Goal: Task Accomplishment & Management: Manage account settings

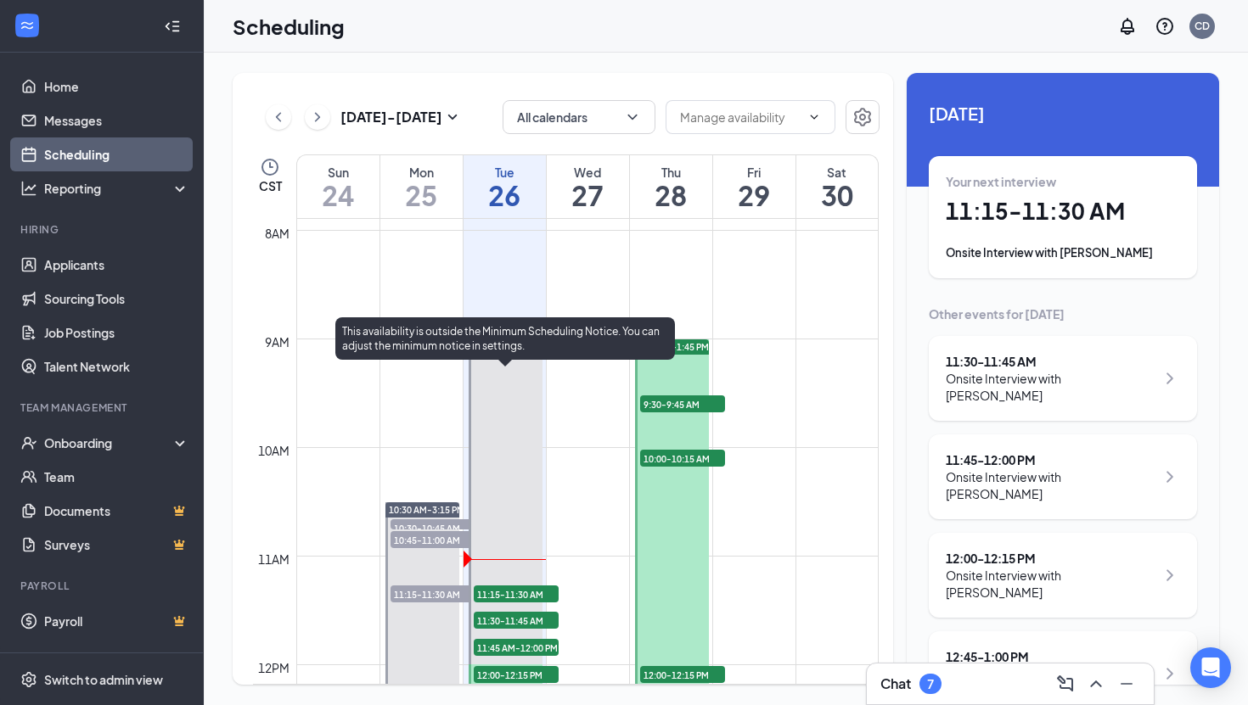
scroll to position [823, 0]
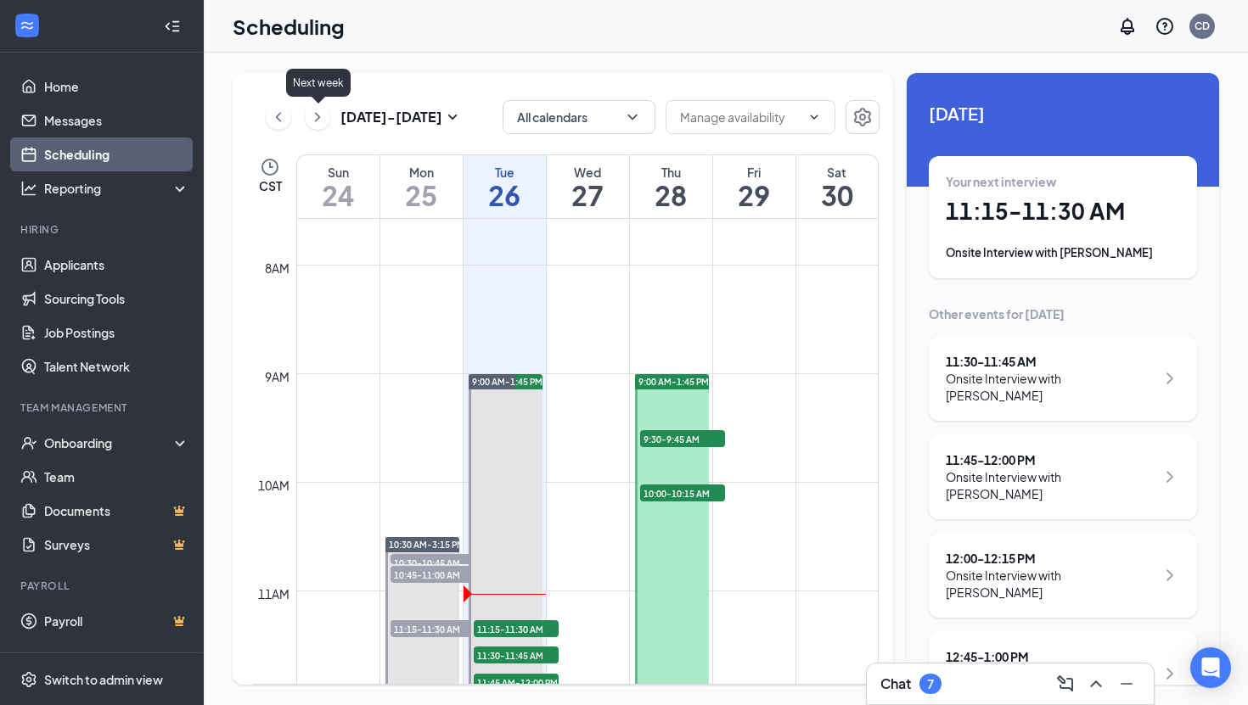
click at [318, 115] on icon "ChevronRight" at bounding box center [317, 117] width 17 height 20
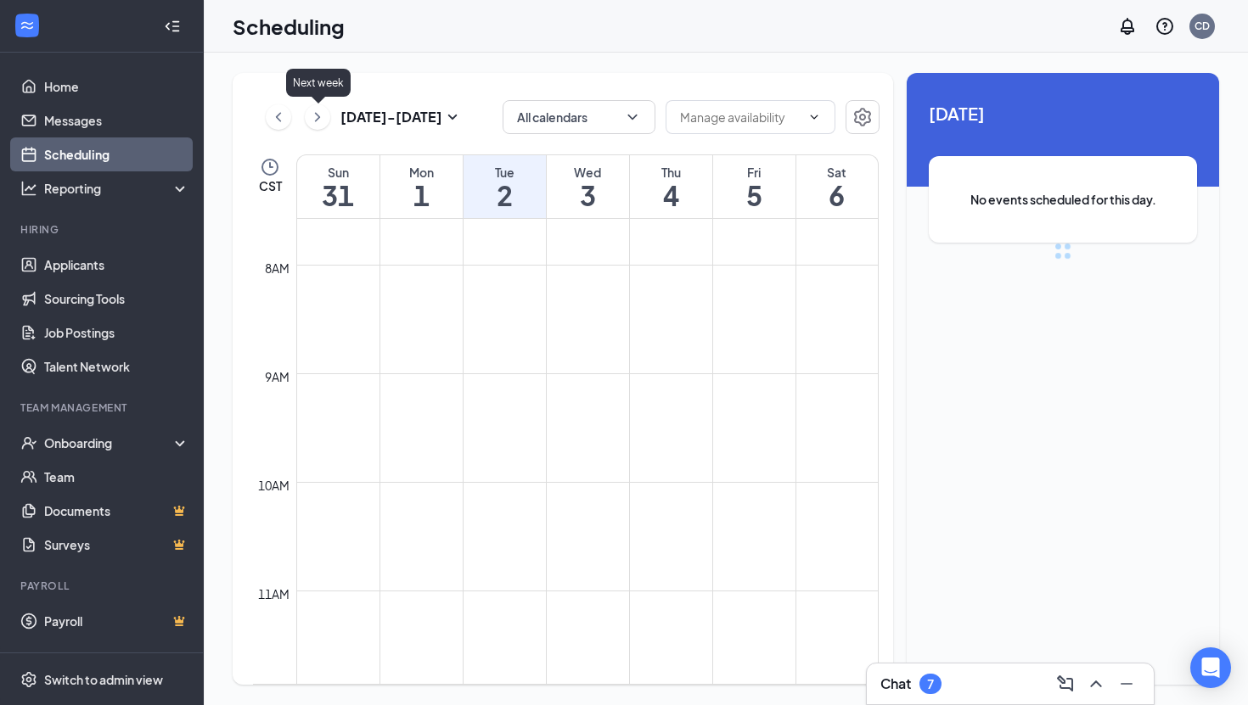
scroll to position [834, 0]
click at [278, 118] on icon "ChevronLeft" at bounding box center [278, 116] width 5 height 9
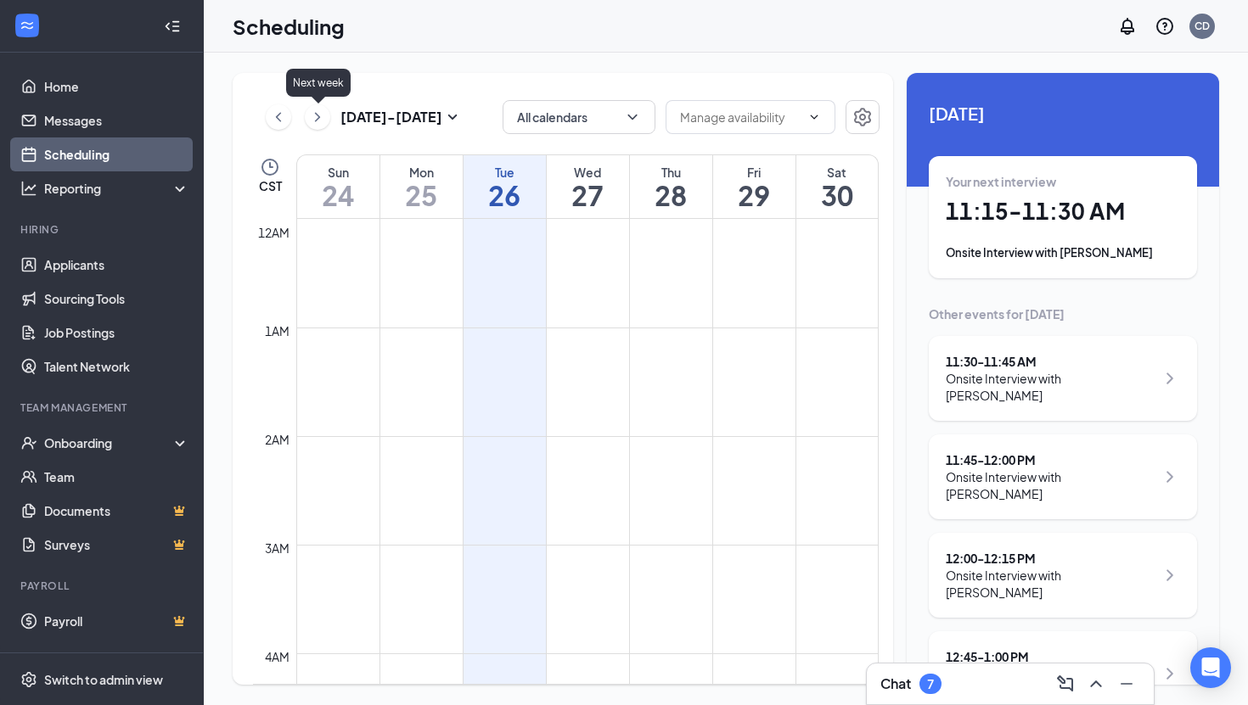
click at [319, 119] on icon "ChevronRight" at bounding box center [317, 117] width 17 height 20
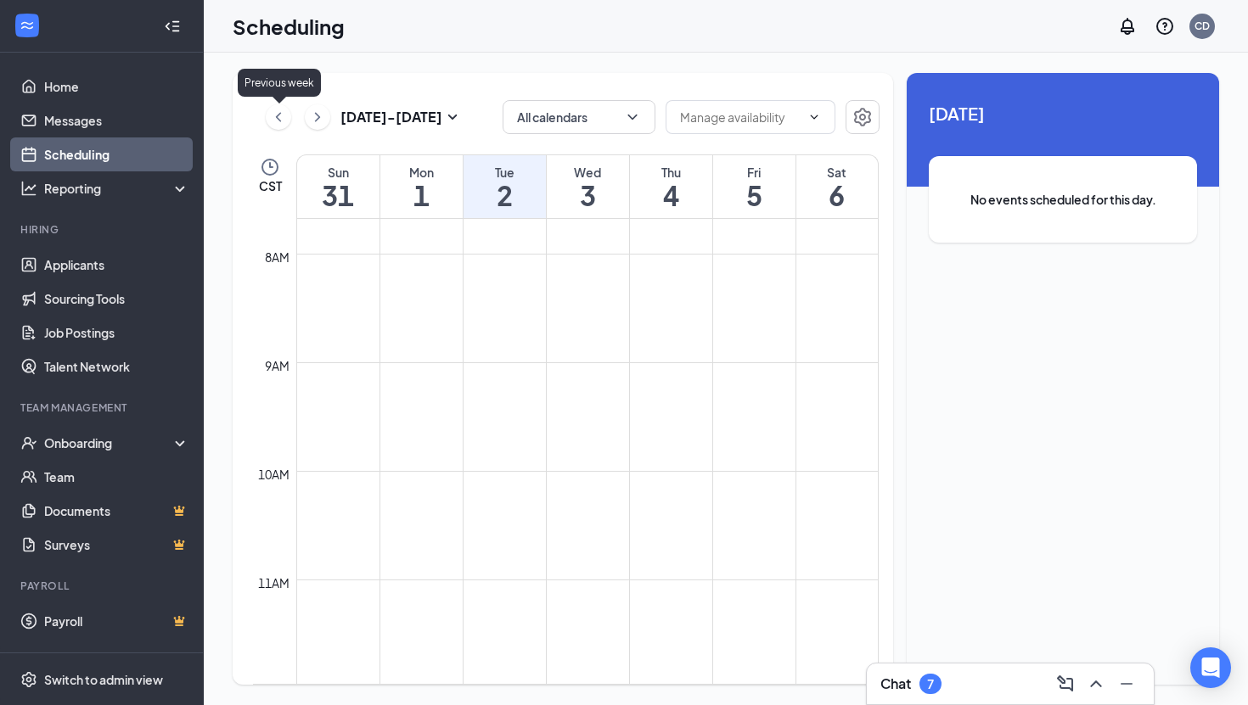
click at [279, 121] on icon "ChevronLeft" at bounding box center [278, 117] width 17 height 20
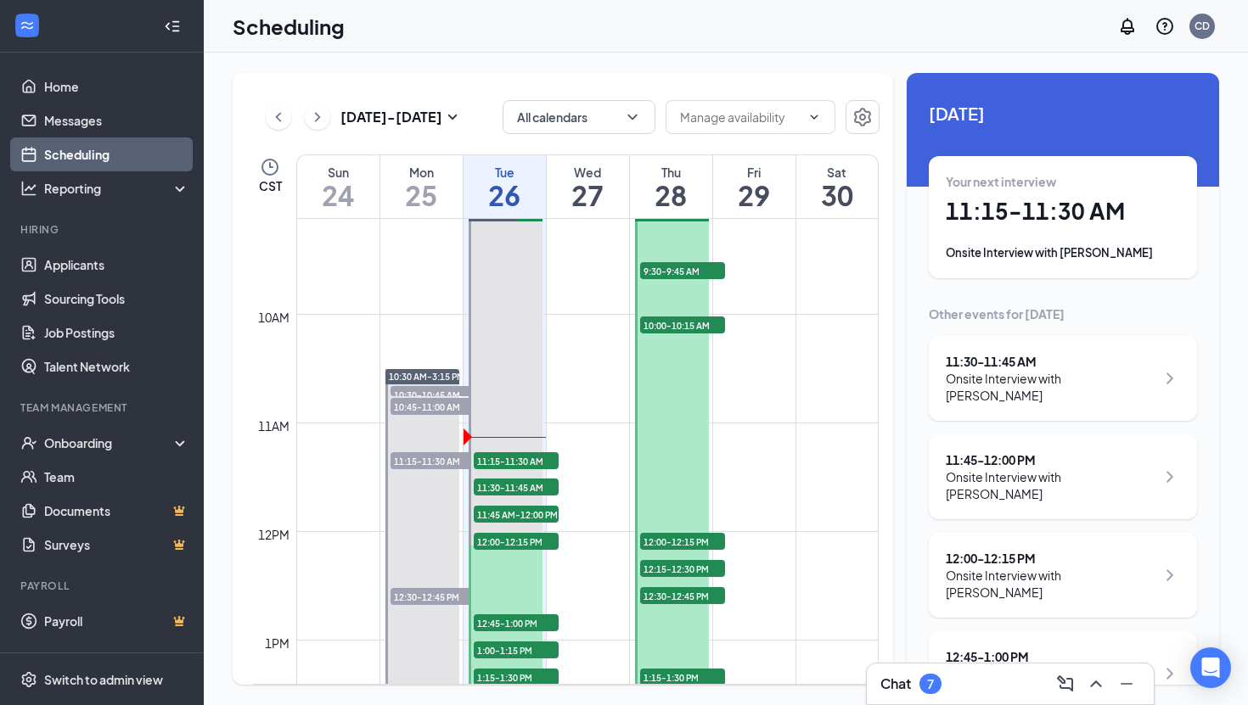
scroll to position [995, 0]
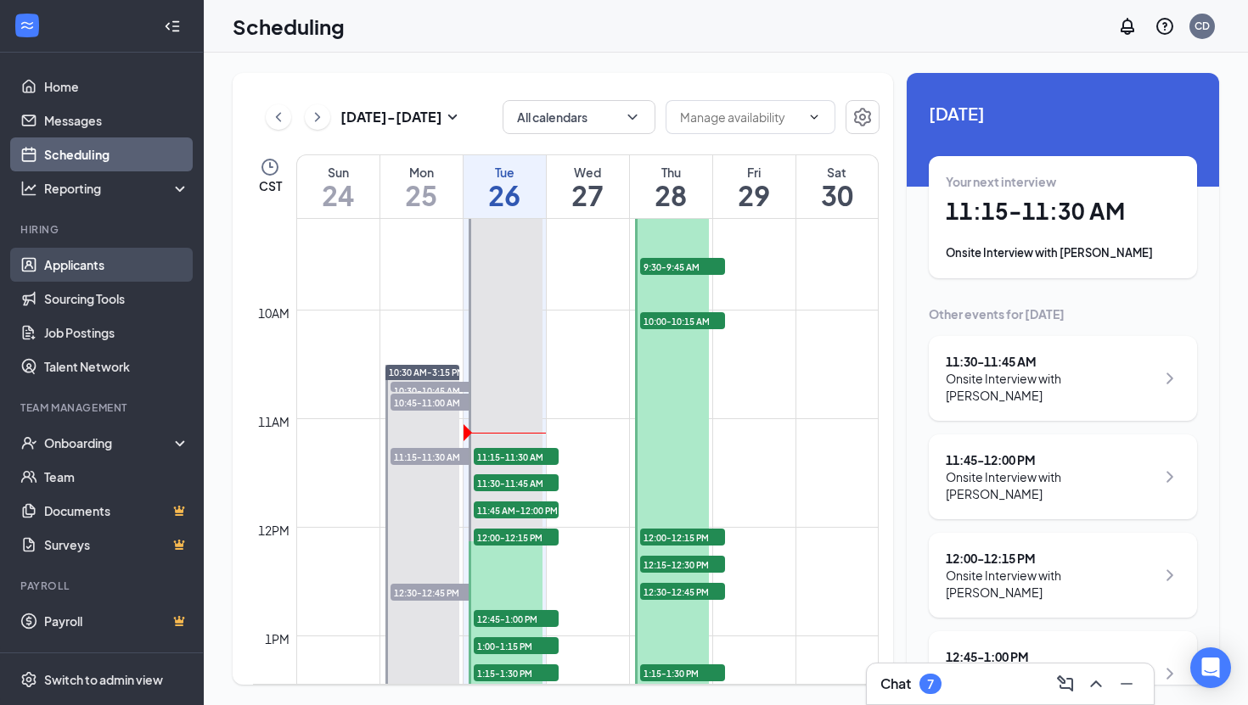
click at [100, 260] on link "Applicants" at bounding box center [116, 265] width 145 height 34
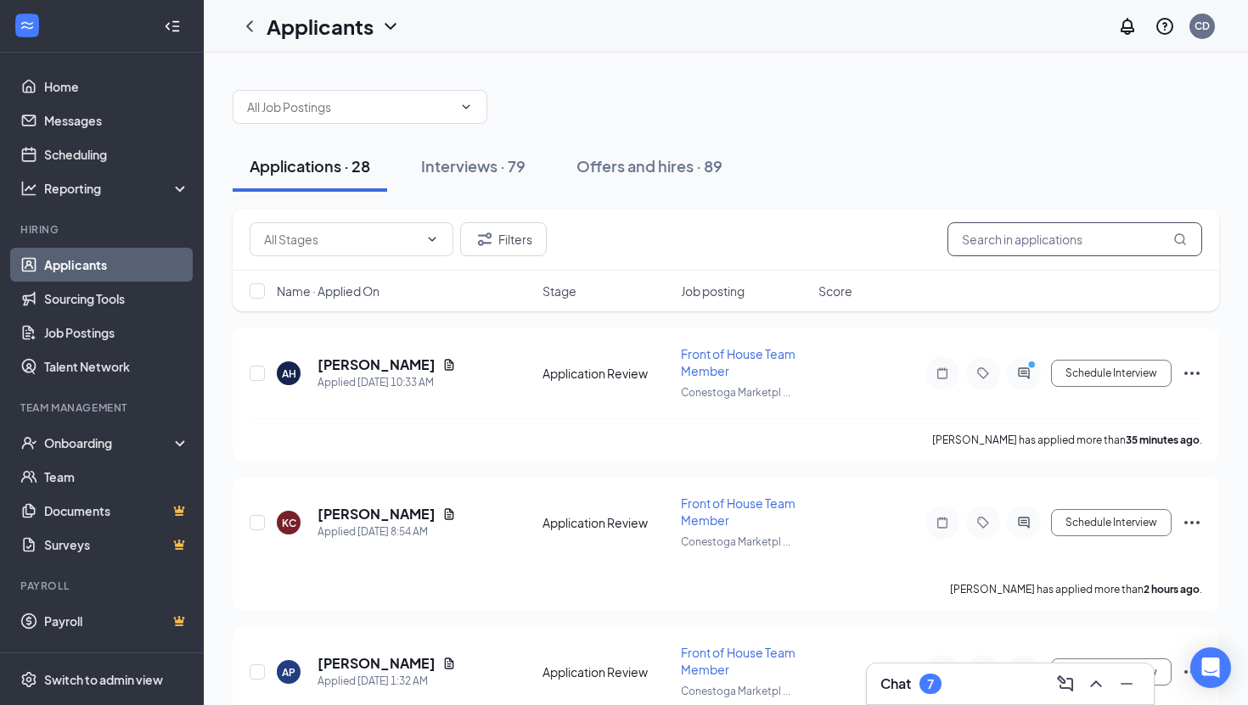
click at [998, 239] on input "text" at bounding box center [1074, 239] width 255 height 34
type input "[PERSON_NAME]"
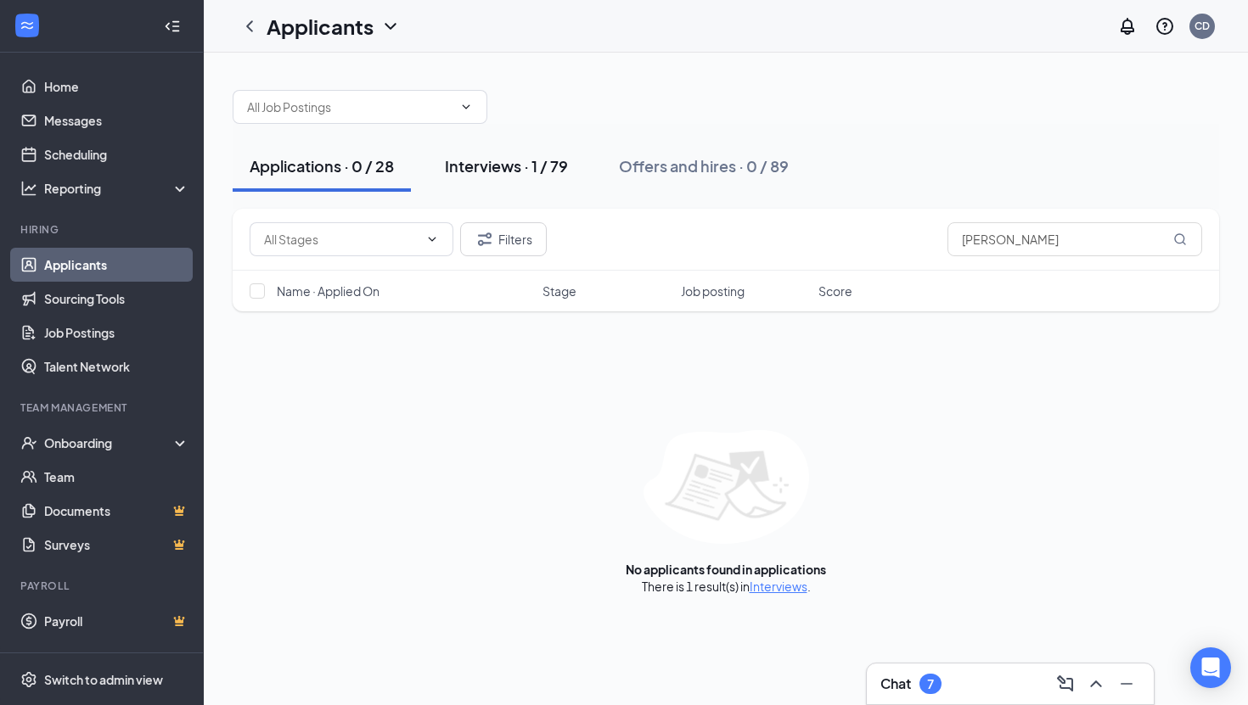
click at [510, 163] on div "Interviews · 1 / 79" at bounding box center [506, 165] width 123 height 21
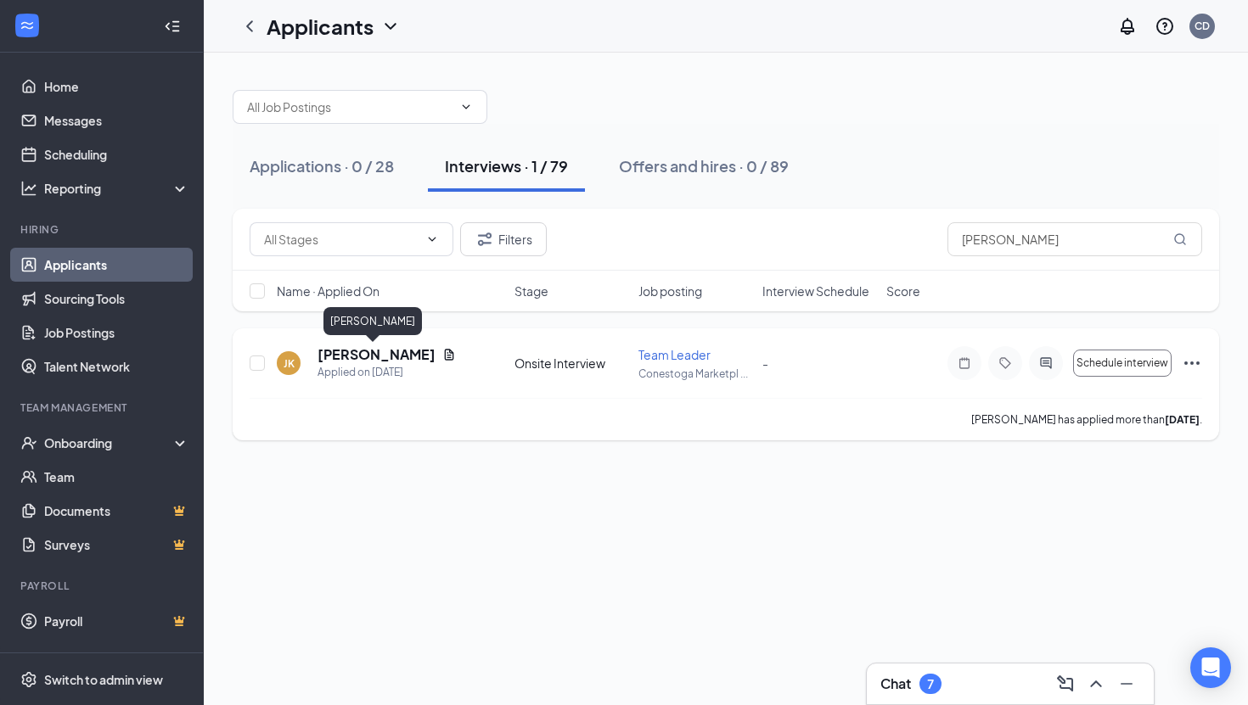
click at [376, 355] on h5 "[PERSON_NAME]" at bounding box center [376, 354] width 118 height 19
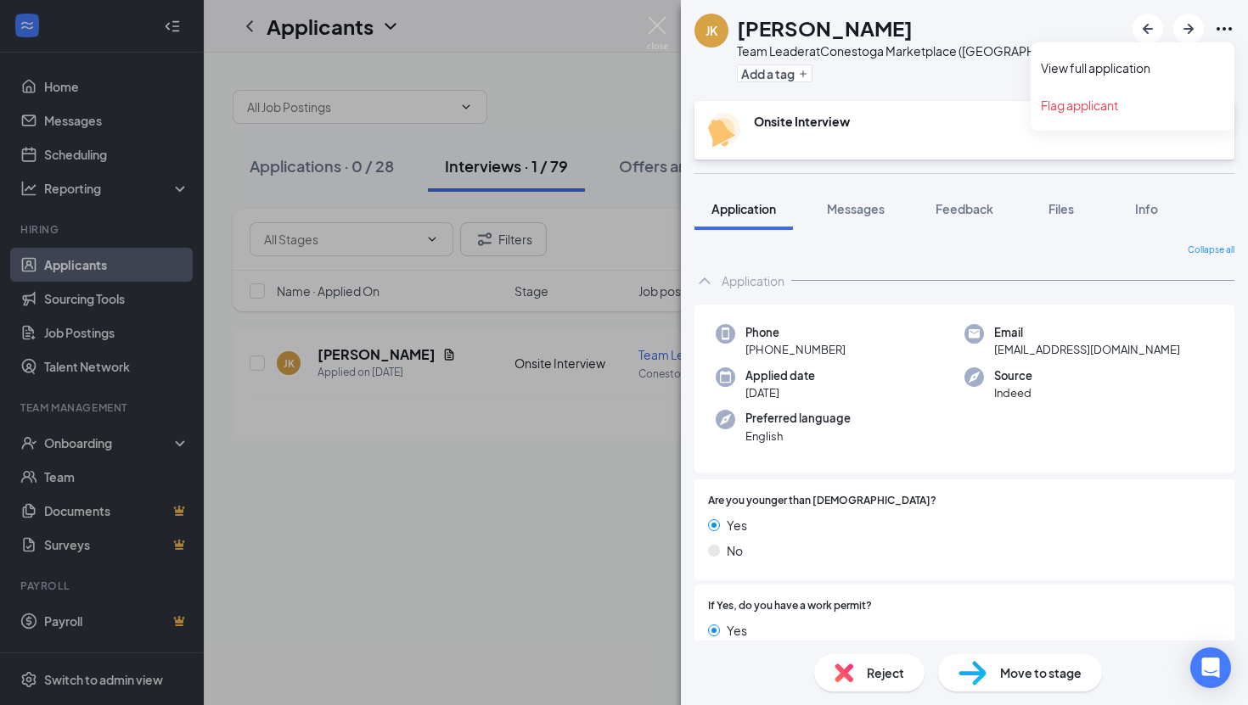
click at [1228, 28] on icon "Ellipses" at bounding box center [1224, 29] width 20 height 20
click at [1145, 68] on link "View full application" at bounding box center [1131, 67] width 183 height 17
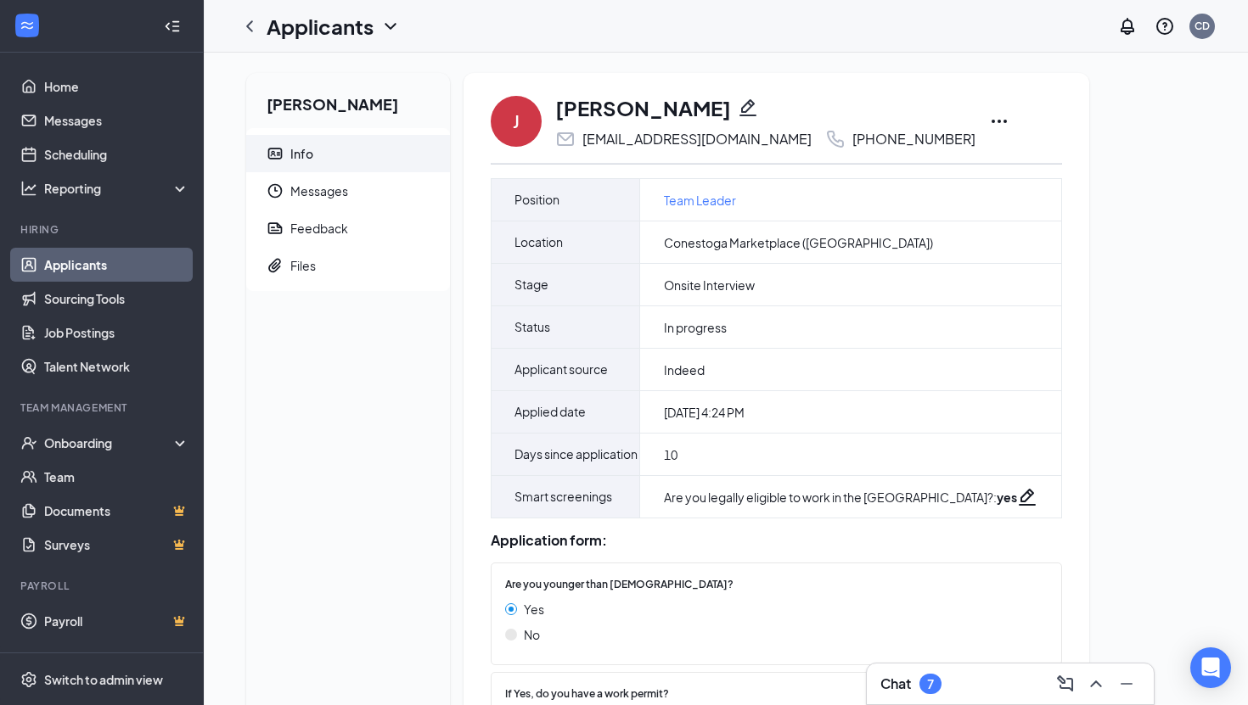
click at [989, 116] on icon "Ellipses" at bounding box center [999, 121] width 20 height 20
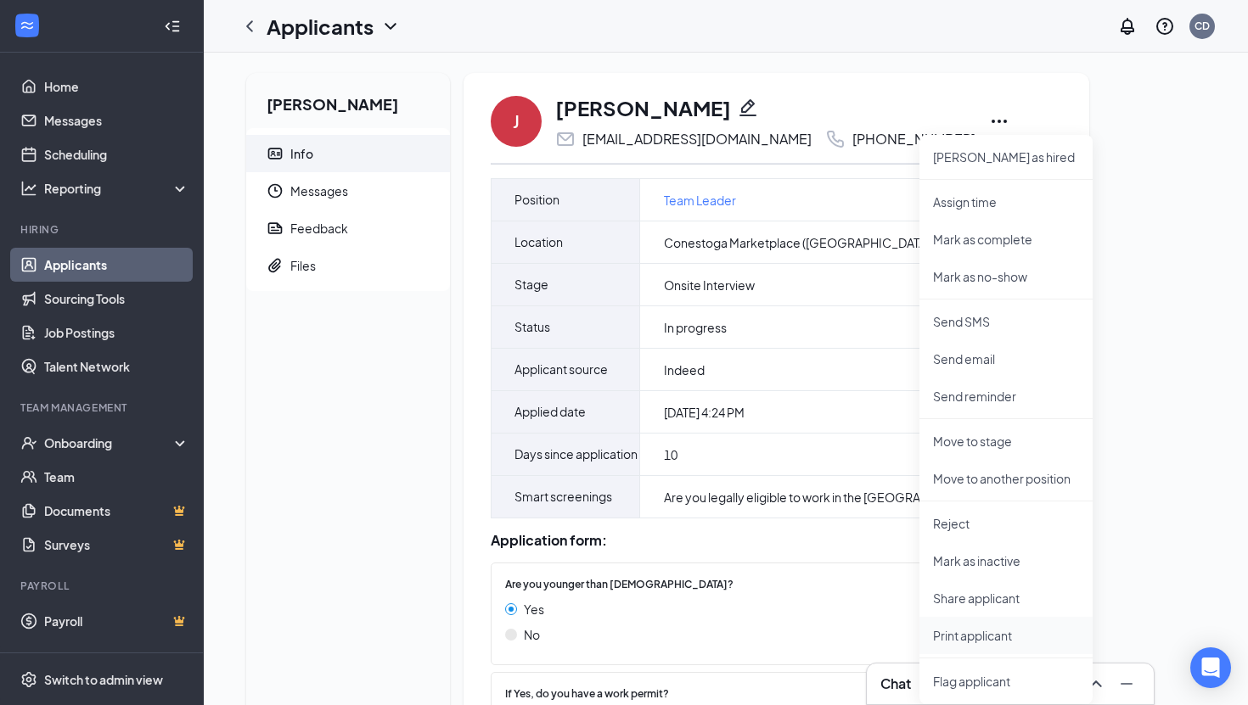
click at [962, 634] on p "Print applicant" at bounding box center [1006, 635] width 146 height 17
